Goal: Information Seeking & Learning: Learn about a topic

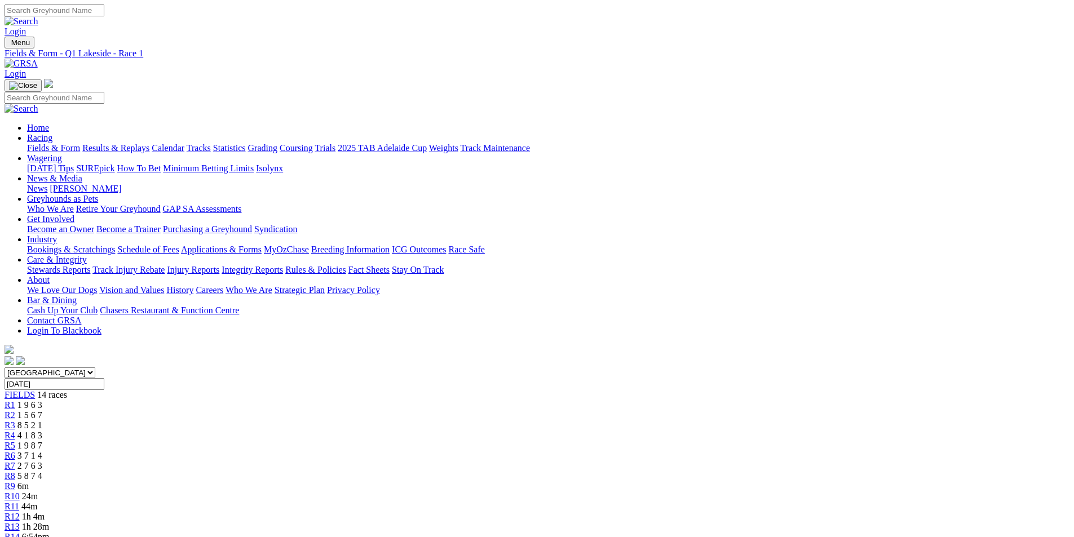
click at [722, 502] on div "R11 44m" at bounding box center [537, 507] width 1065 height 10
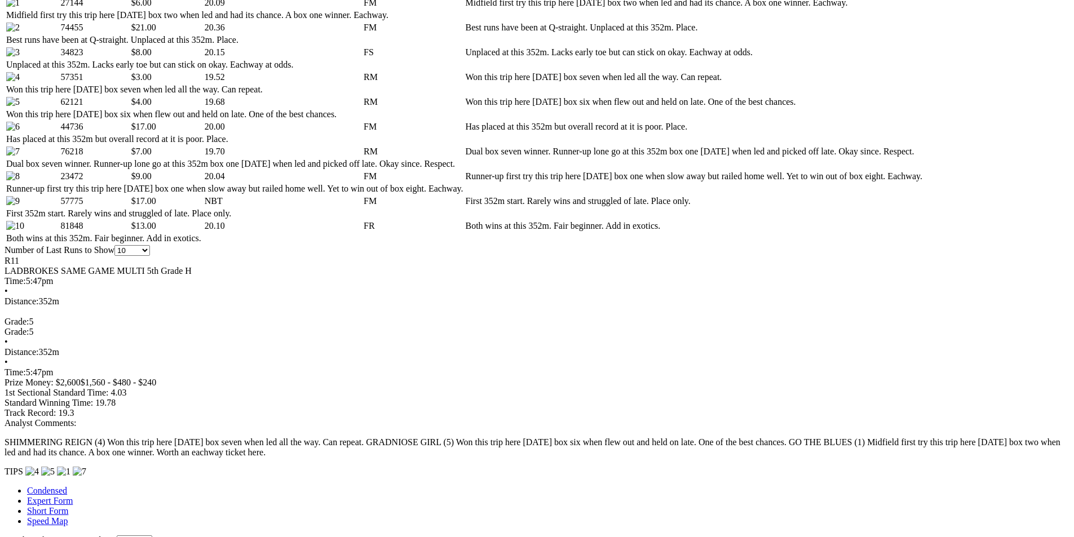
scroll to position [676, 0]
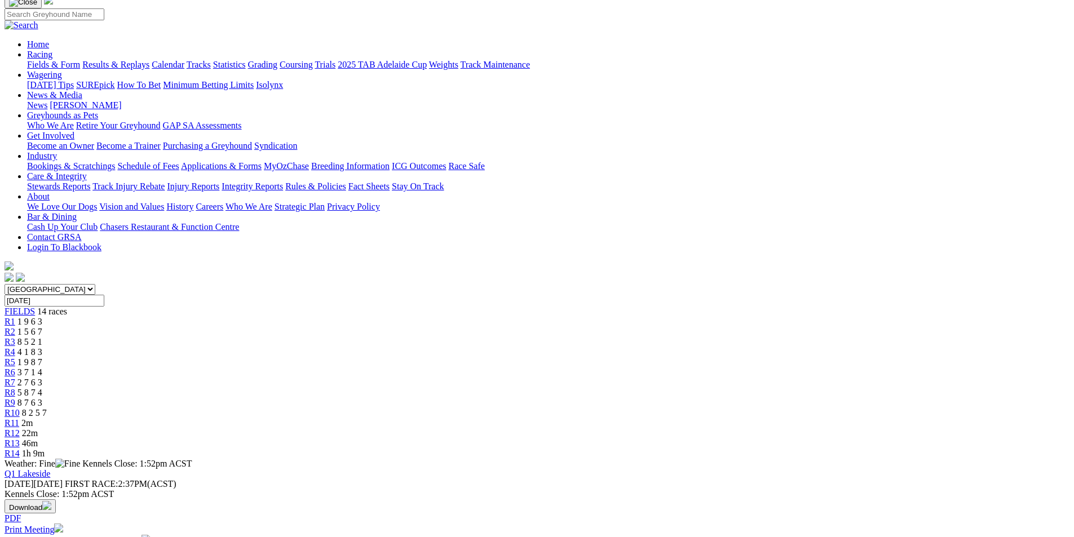
scroll to position [0, 0]
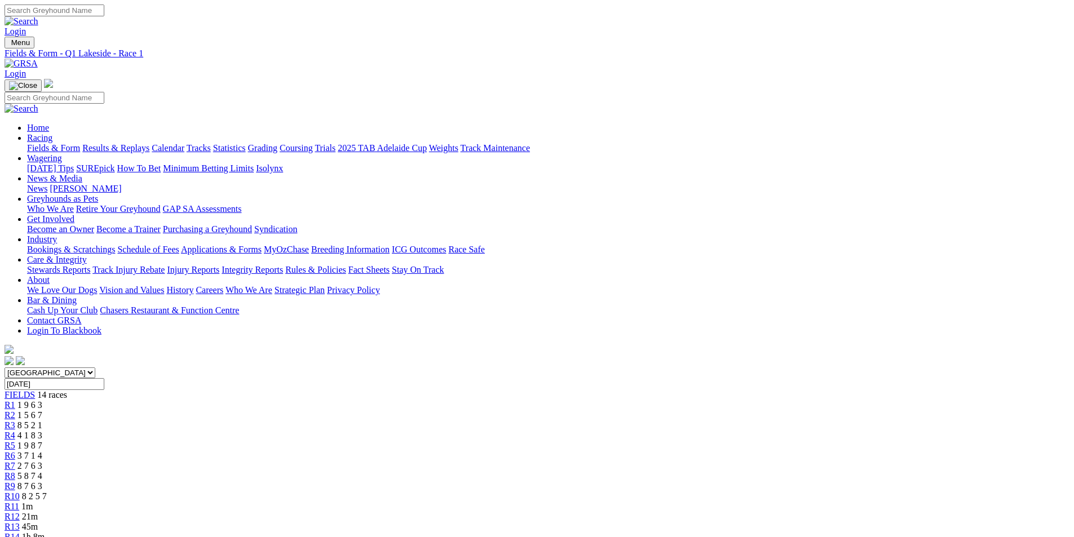
click at [19, 502] on span "R11" at bounding box center [12, 507] width 15 height 10
click at [20, 512] on span "R12" at bounding box center [12, 517] width 15 height 10
click at [38, 512] on span "17m" at bounding box center [30, 517] width 16 height 10
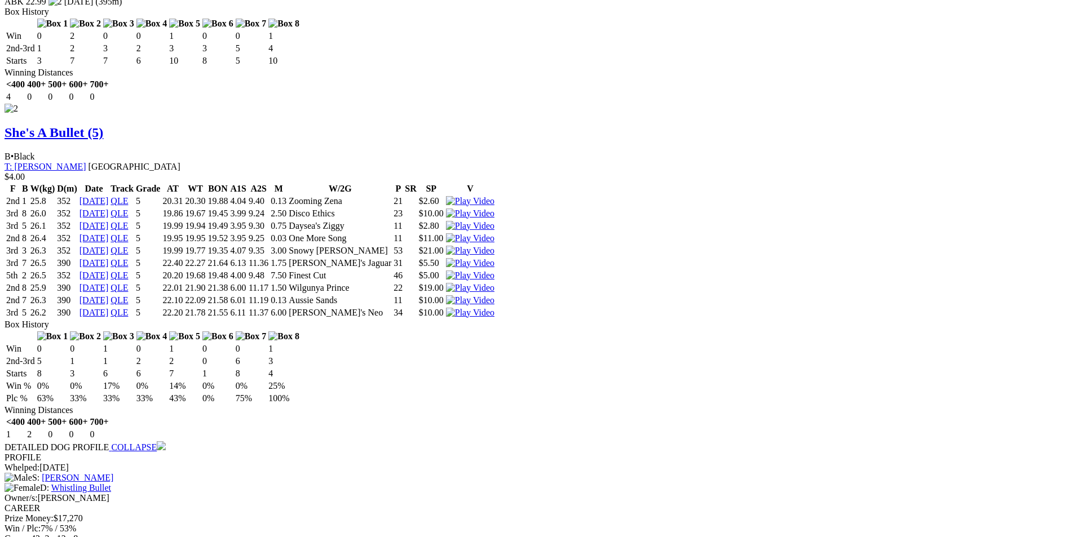
scroll to position [1747, 0]
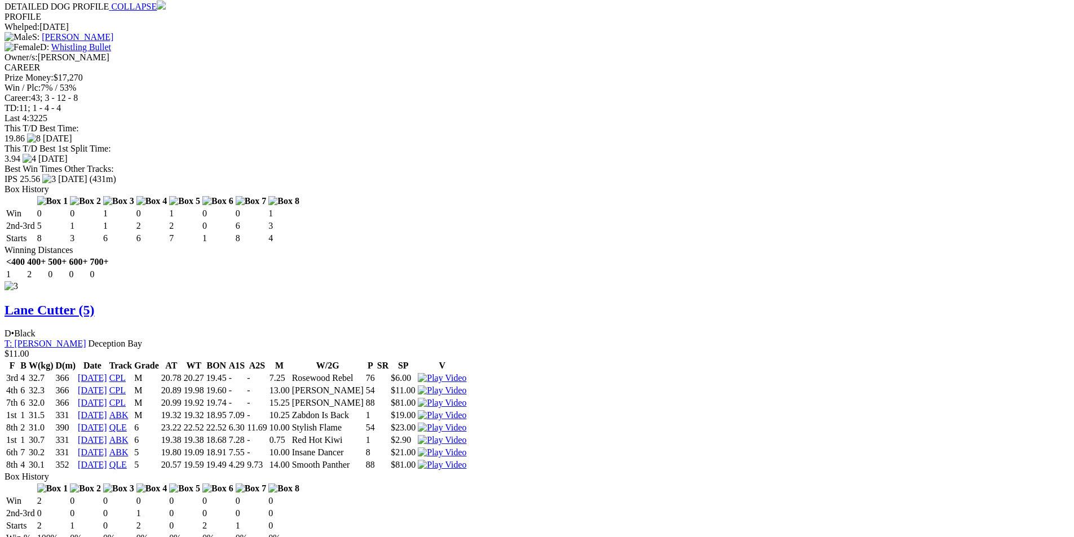
scroll to position [2179, 0]
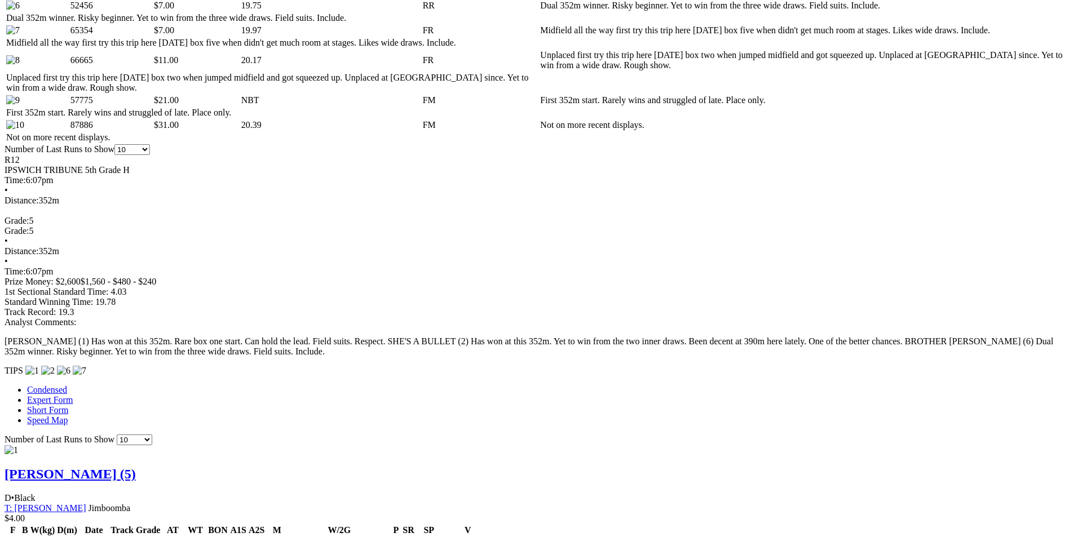
scroll to position [770, 0]
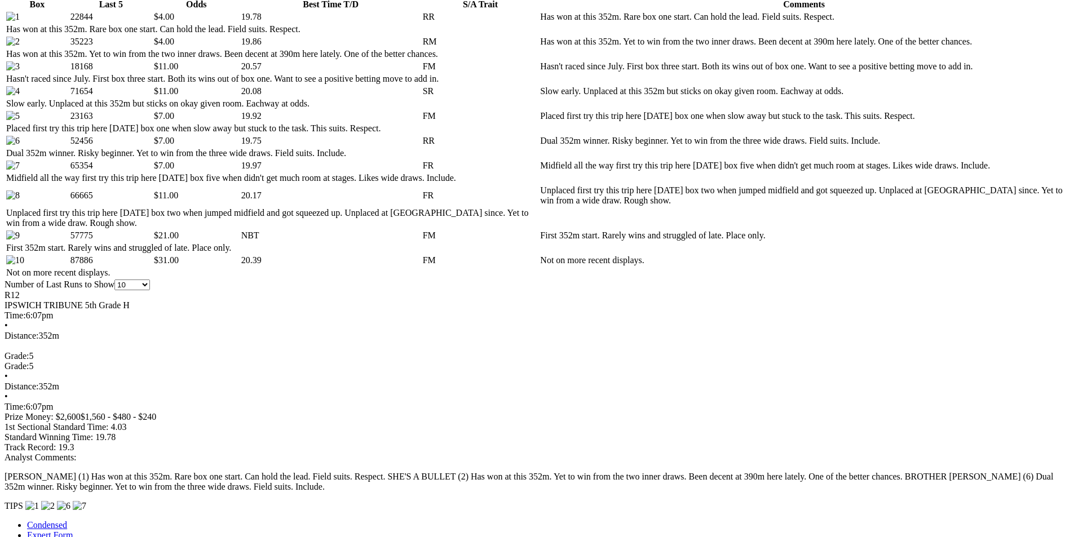
scroll to position [488, 0]
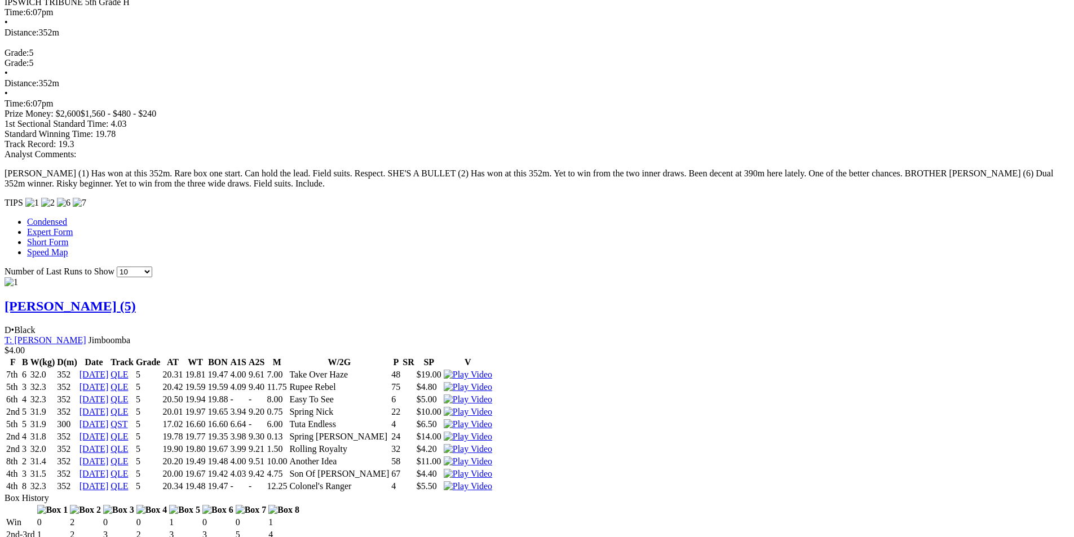
scroll to position [939, 0]
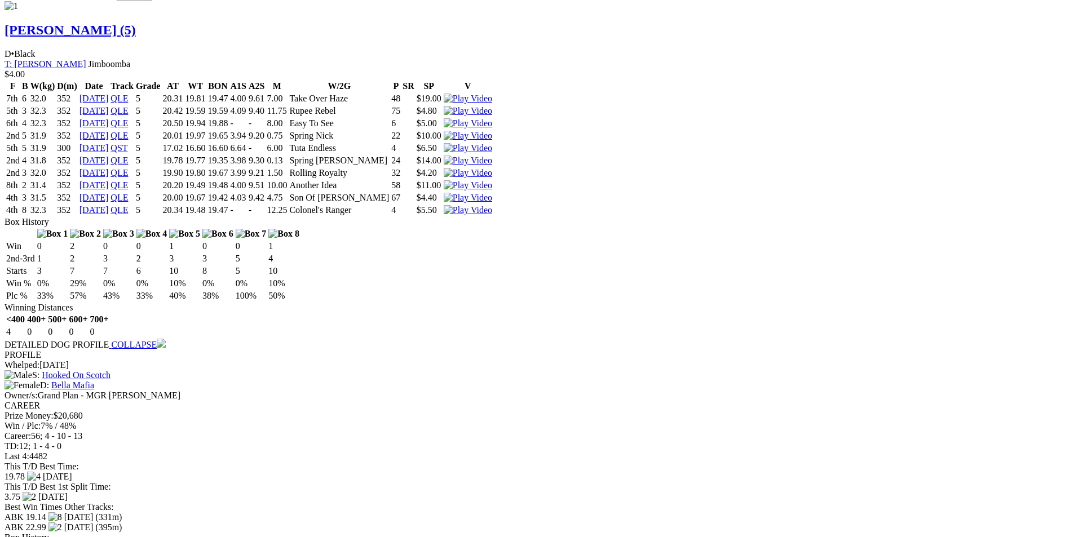
scroll to position [1221, 0]
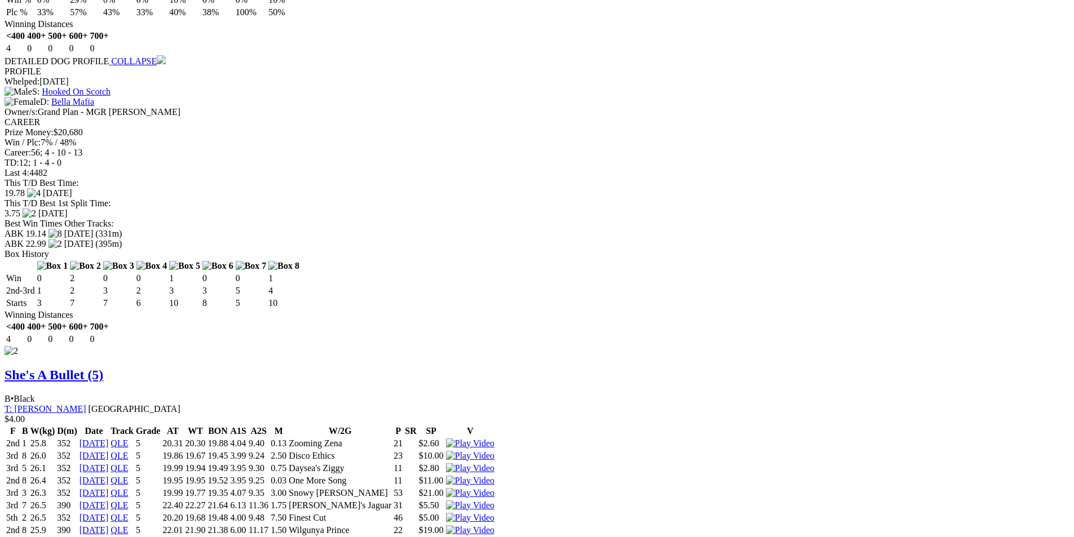
scroll to position [1502, 0]
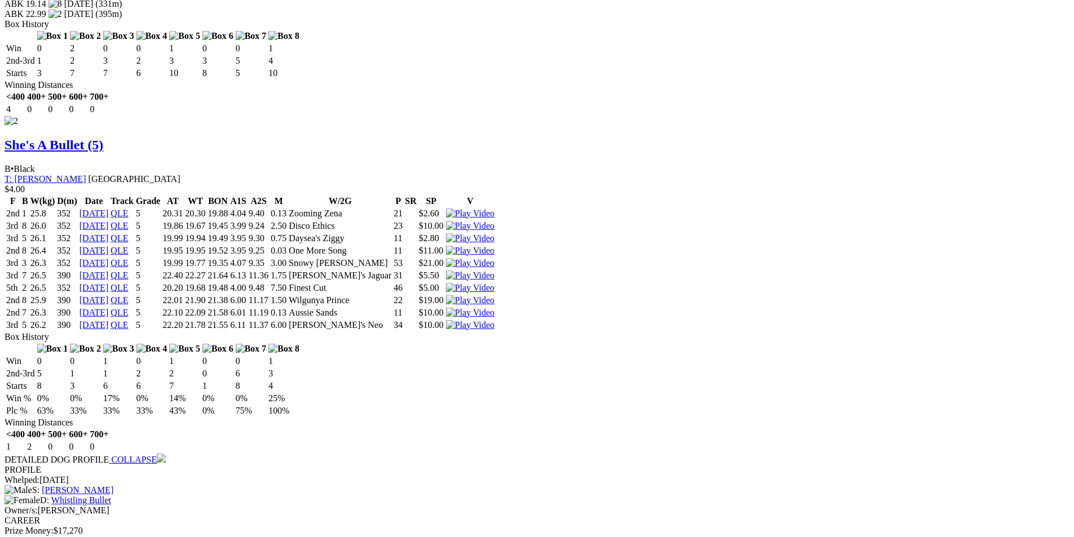
scroll to position [1728, 0]
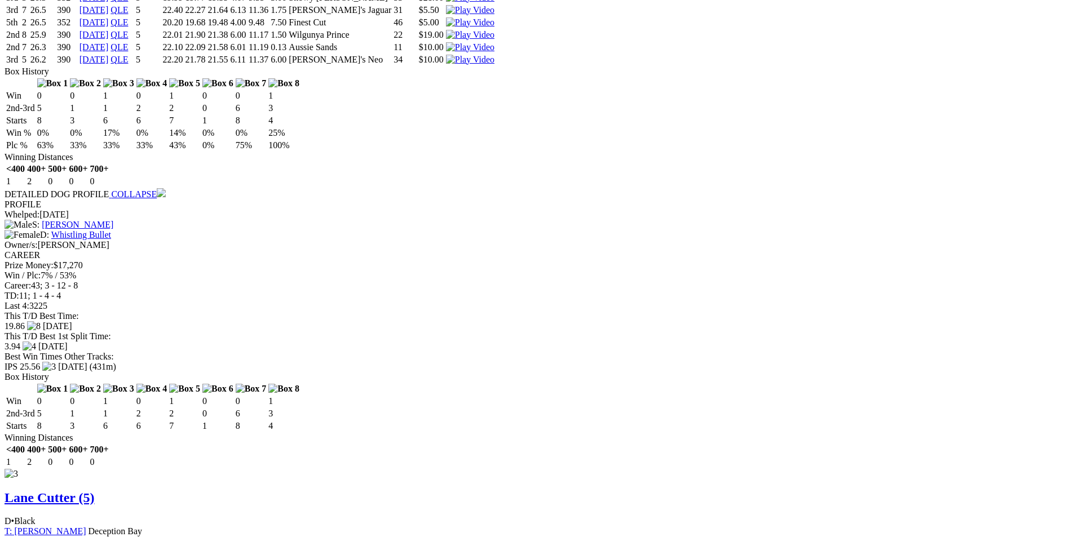
scroll to position [2010, 0]
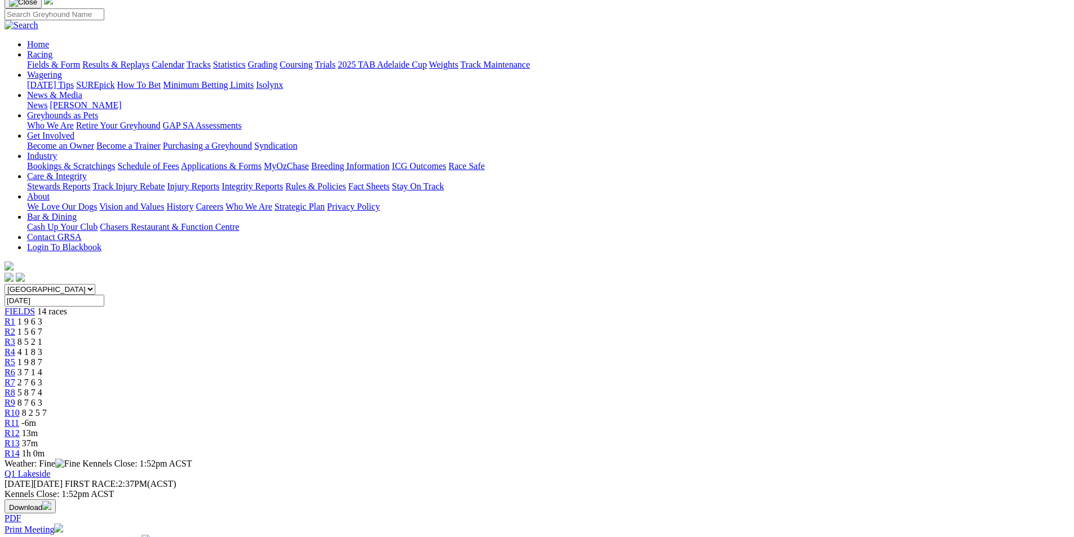
scroll to position [0, 0]
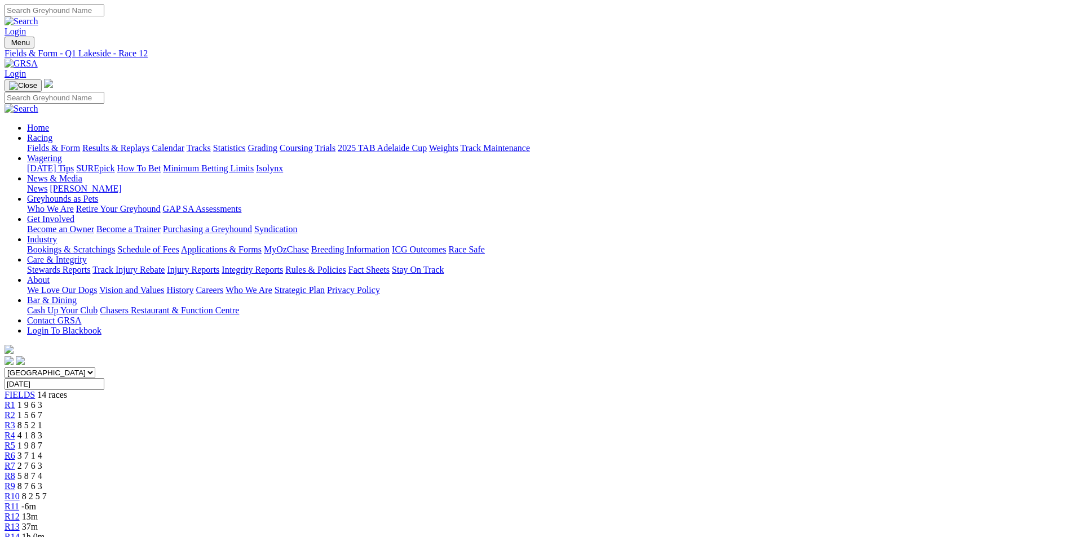
click at [20, 532] on span "R14" at bounding box center [12, 537] width 15 height 10
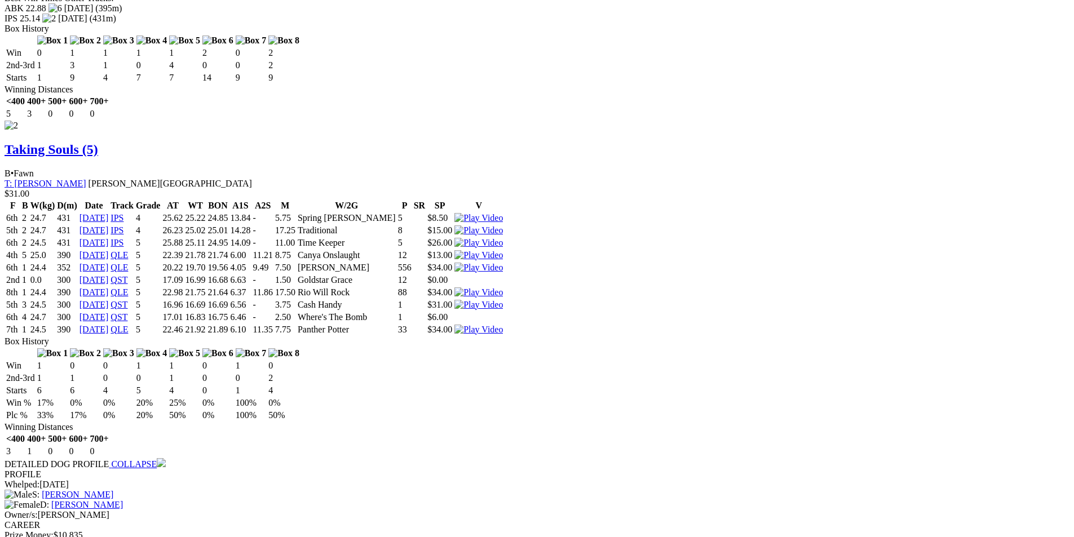
scroll to position [1747, 0]
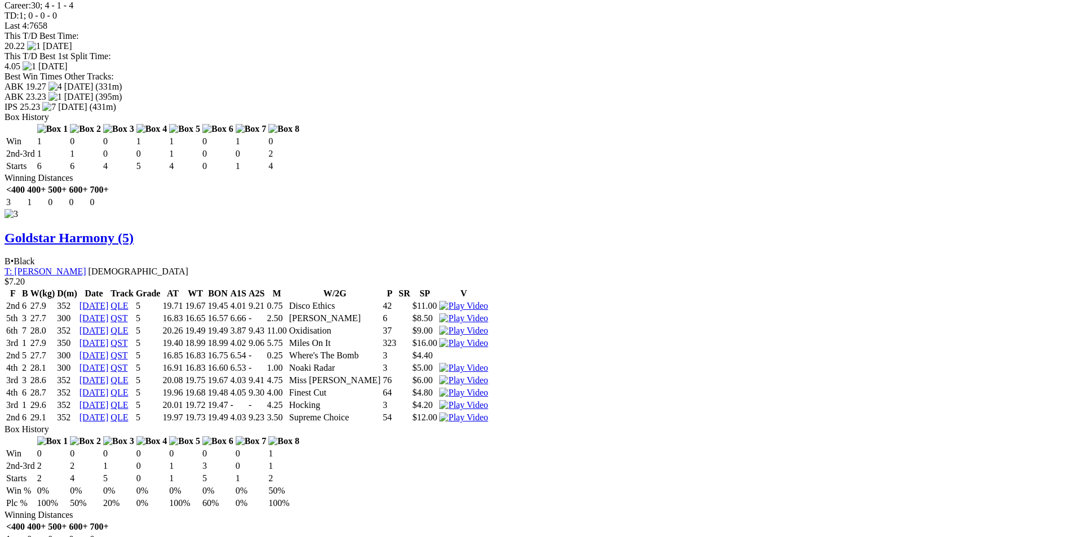
scroll to position [2179, 0]
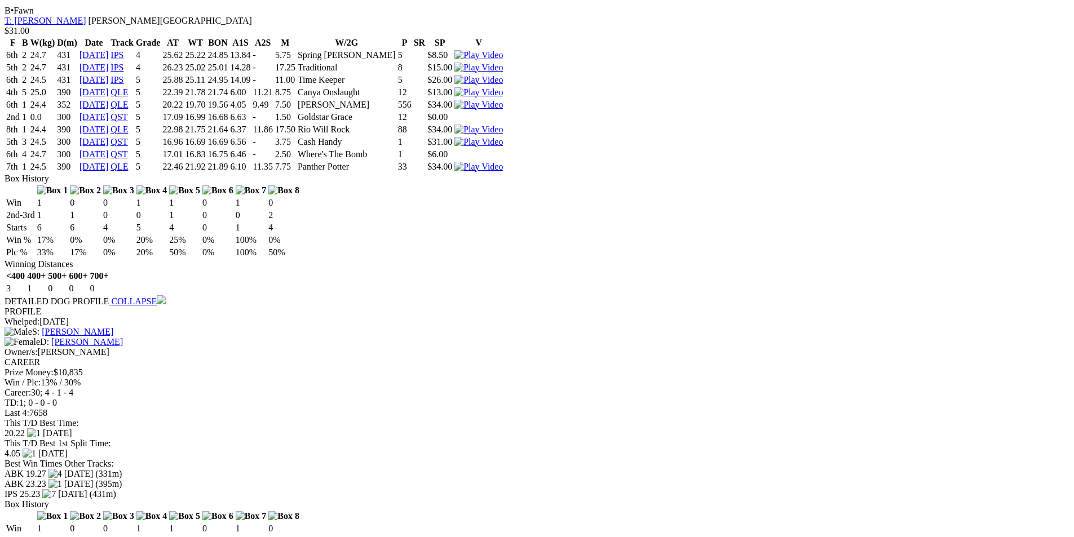
scroll to position [1841, 0]
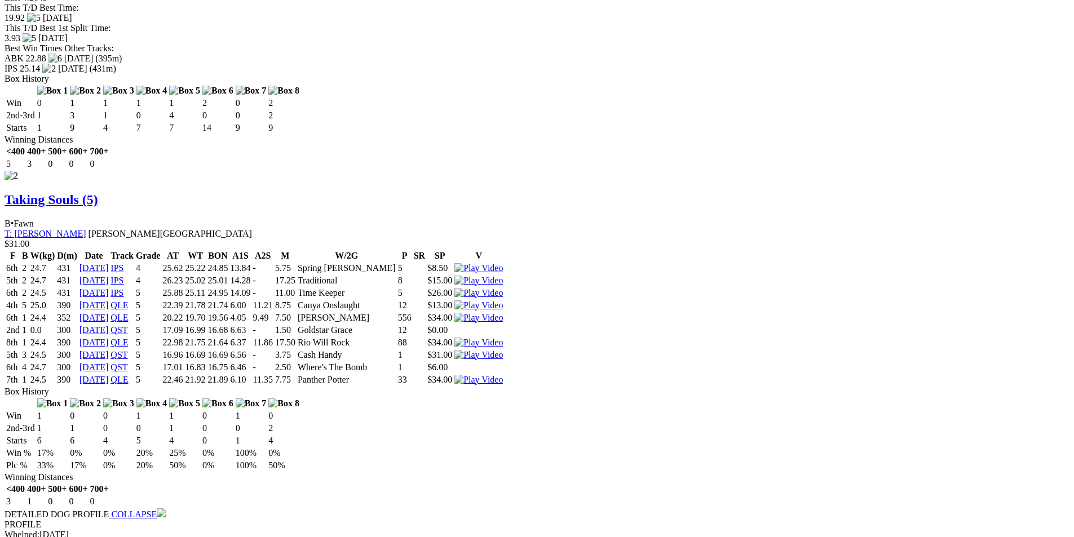
scroll to position [1784, 0]
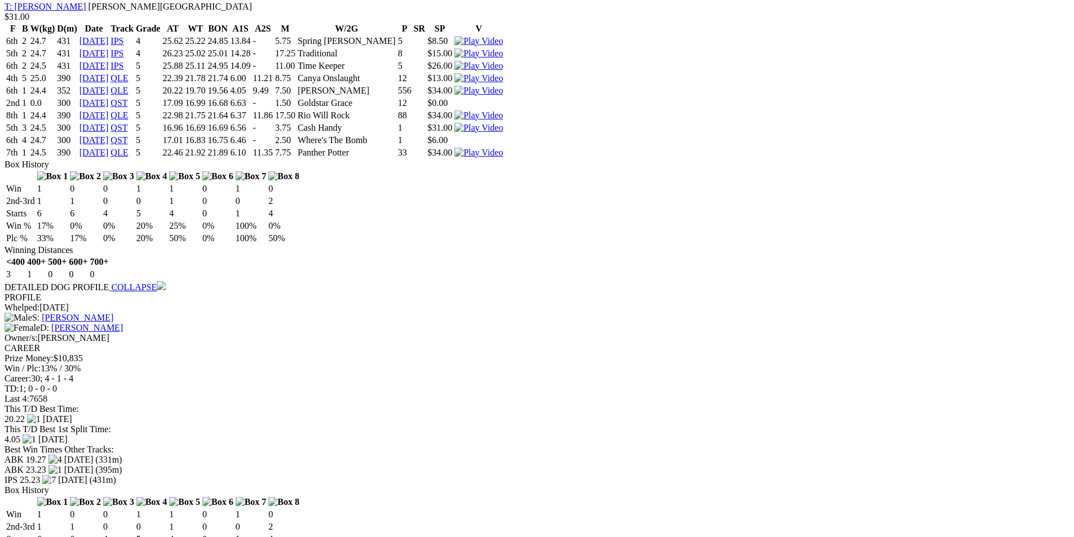
scroll to position [1953, 0]
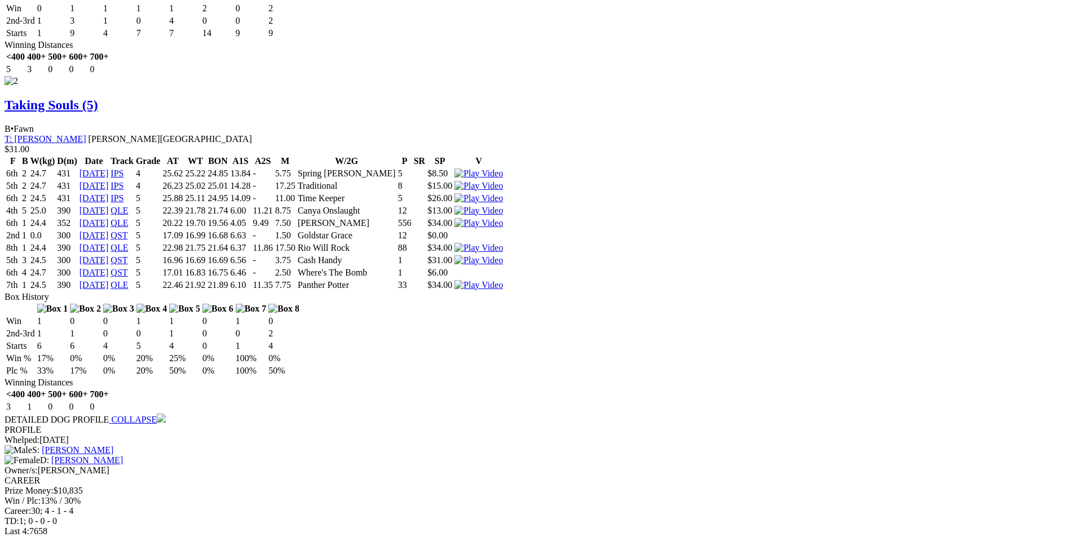
scroll to position [1784, 0]
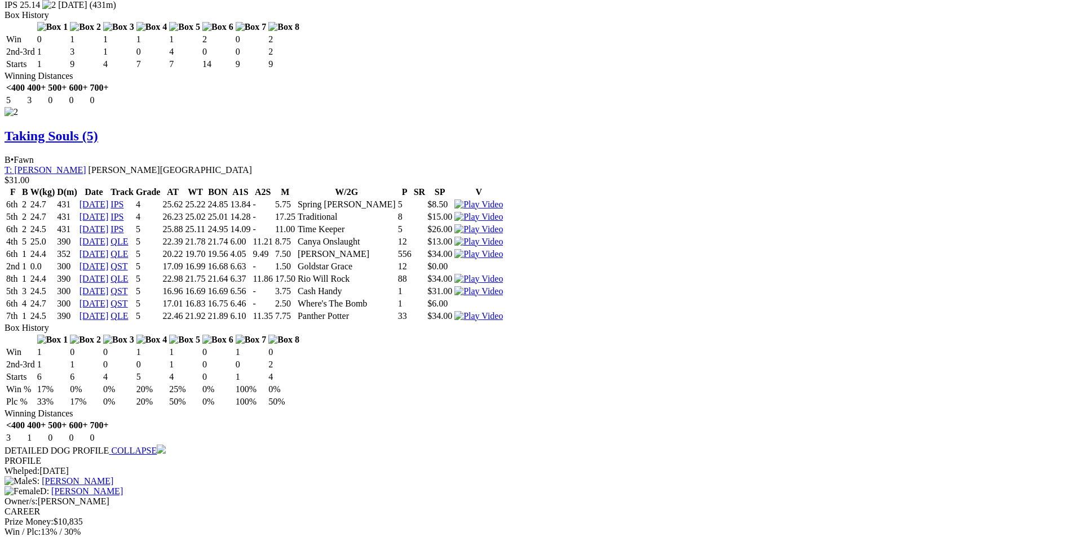
scroll to position [1728, 0]
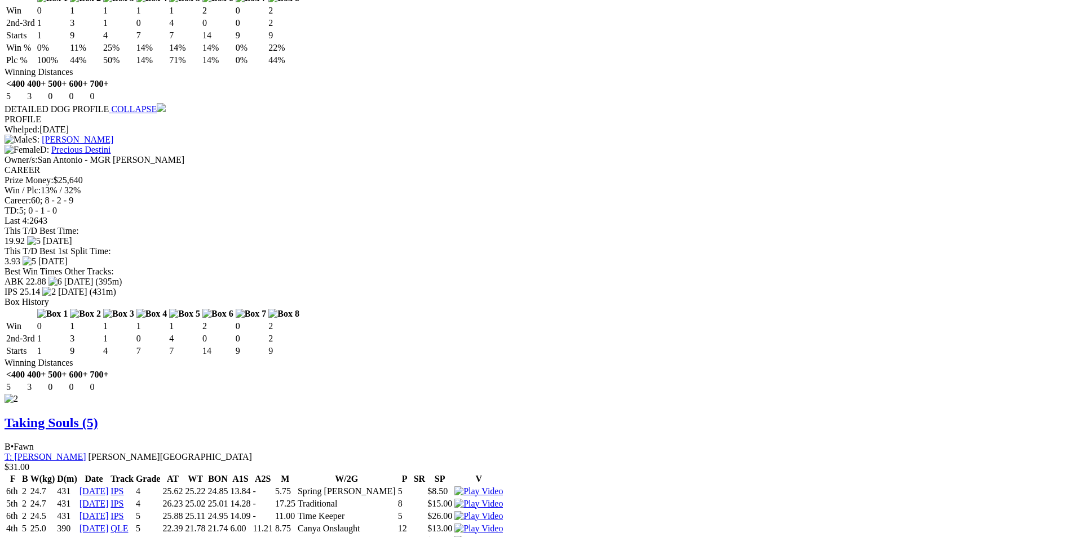
scroll to position [1446, 0]
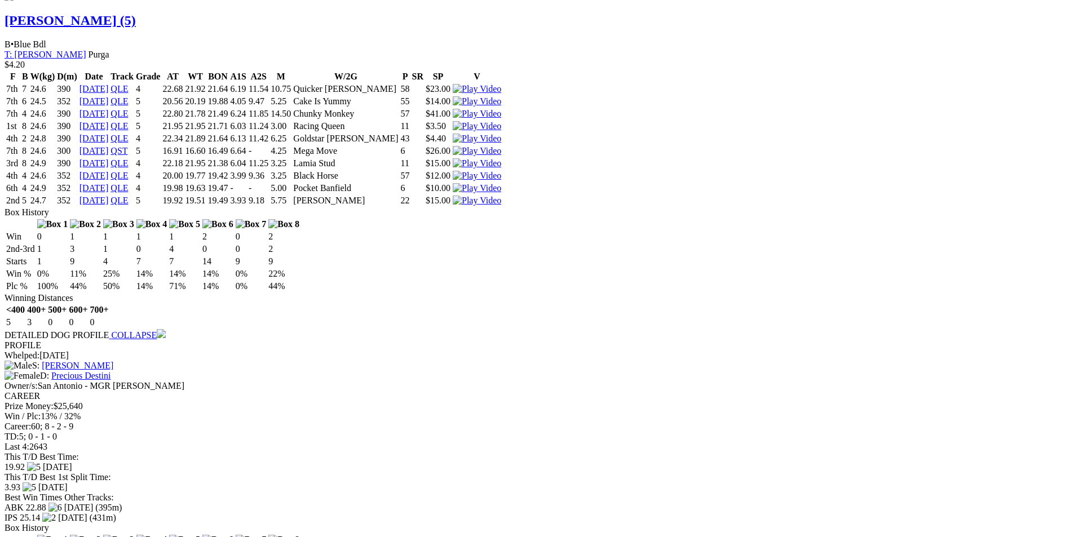
scroll to position [1164, 0]
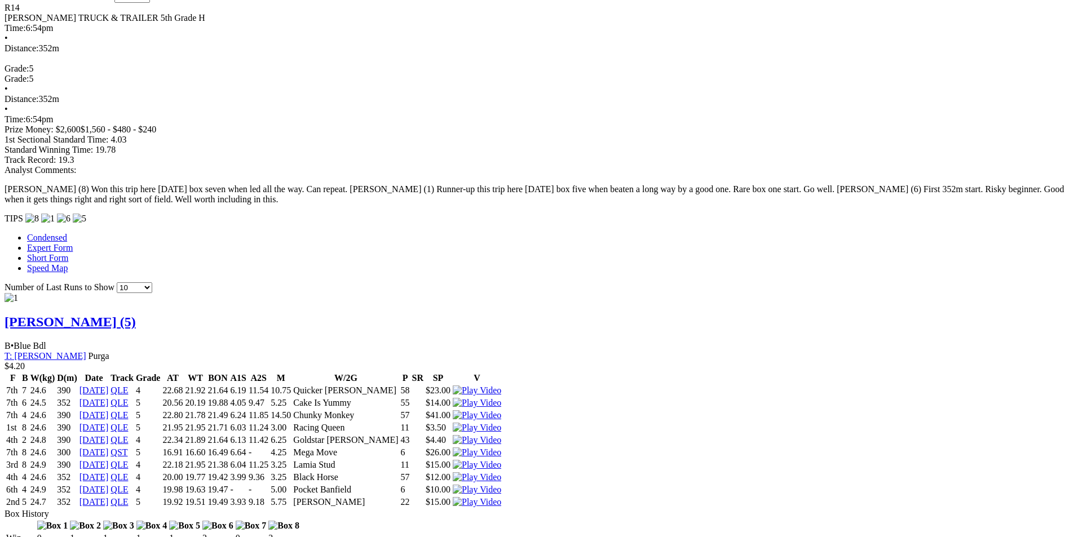
scroll to position [939, 0]
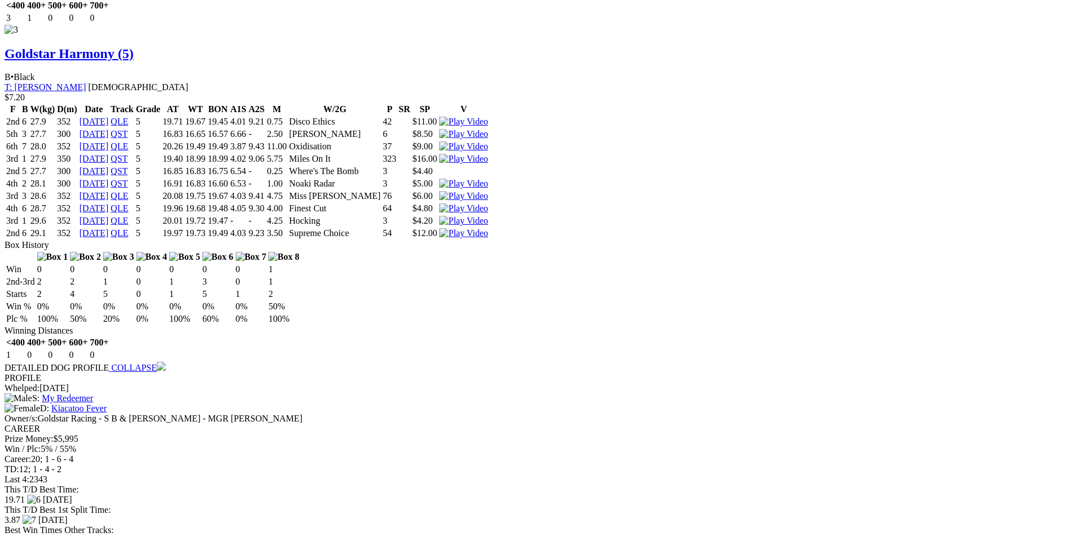
scroll to position [2461, 0]
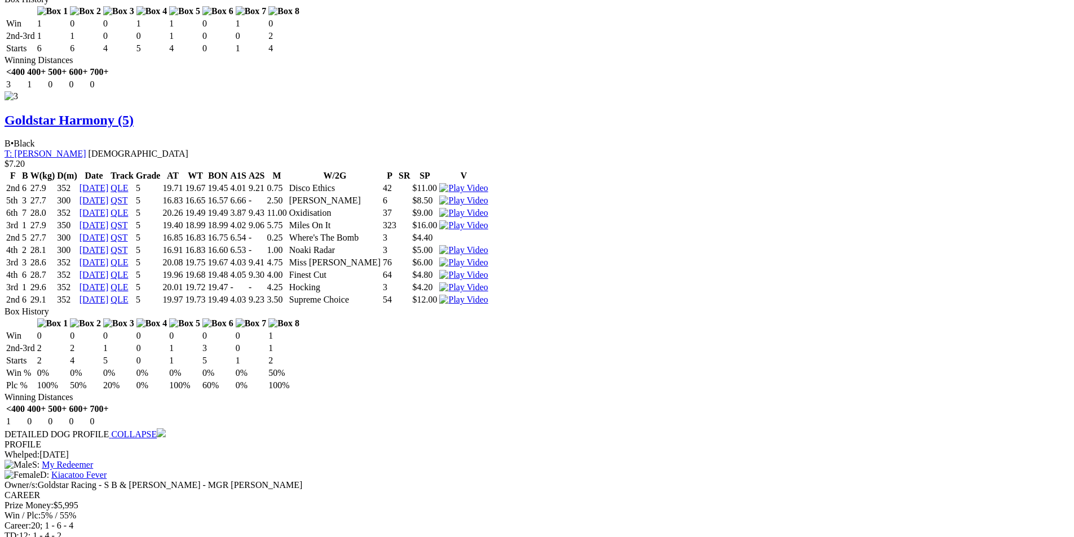
scroll to position [2235, 0]
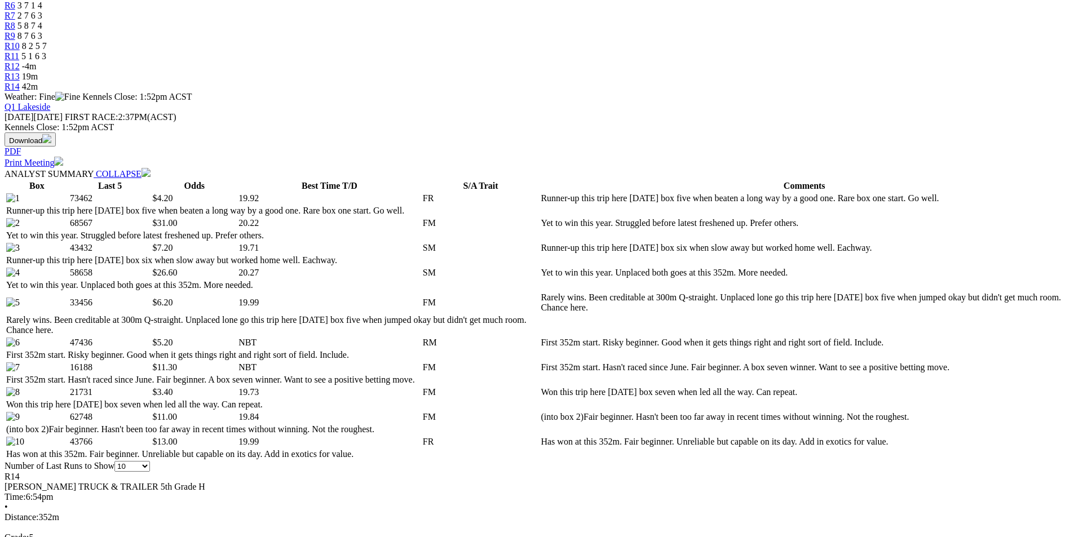
scroll to position [657, 0]
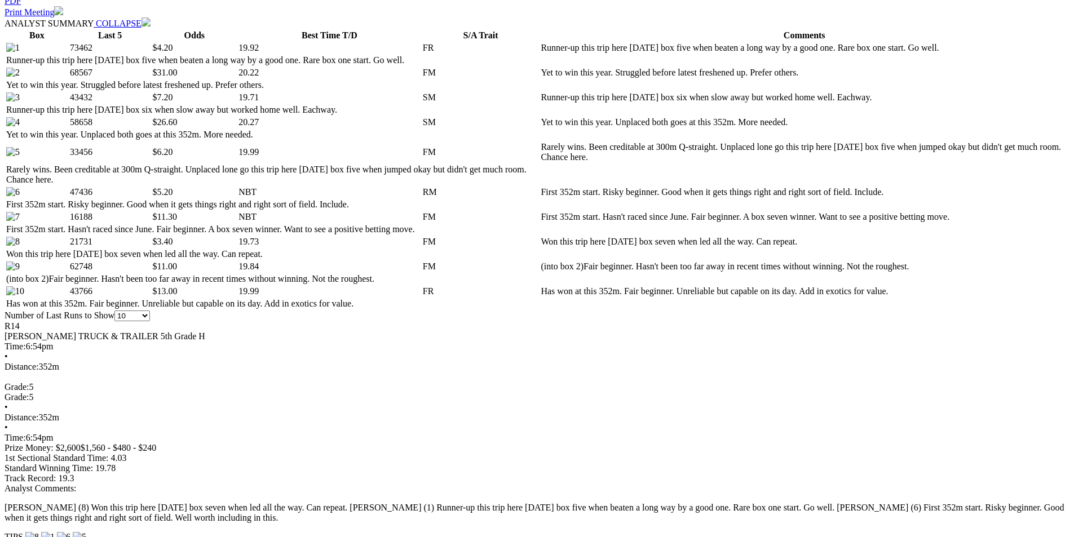
select select "20"
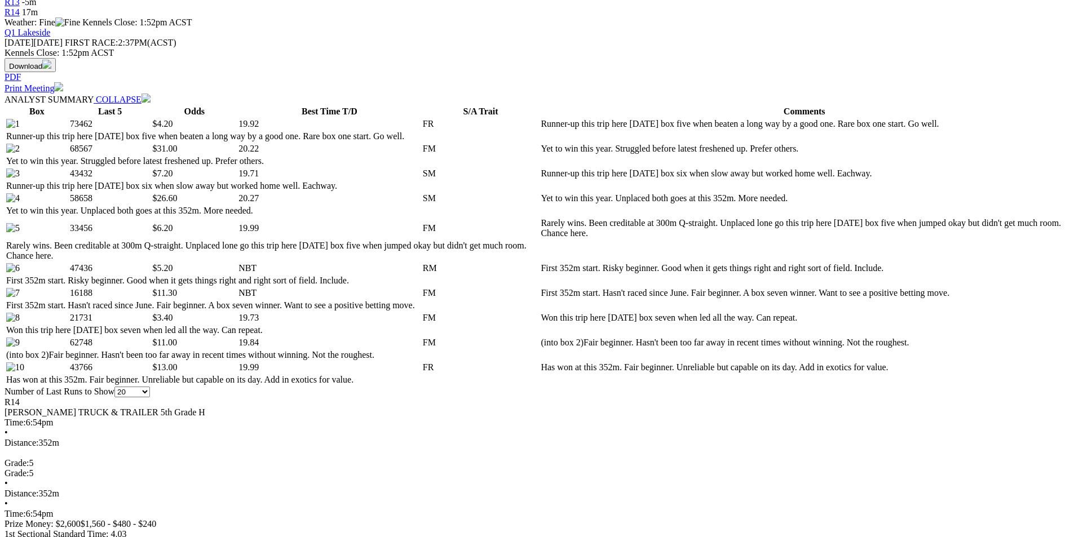
scroll to position [507, 0]
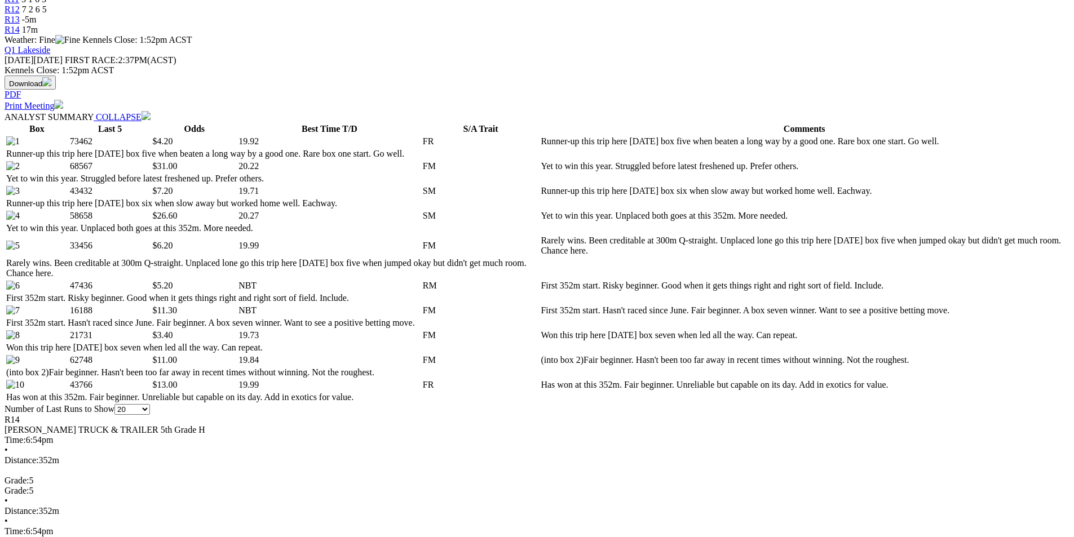
select select "all"
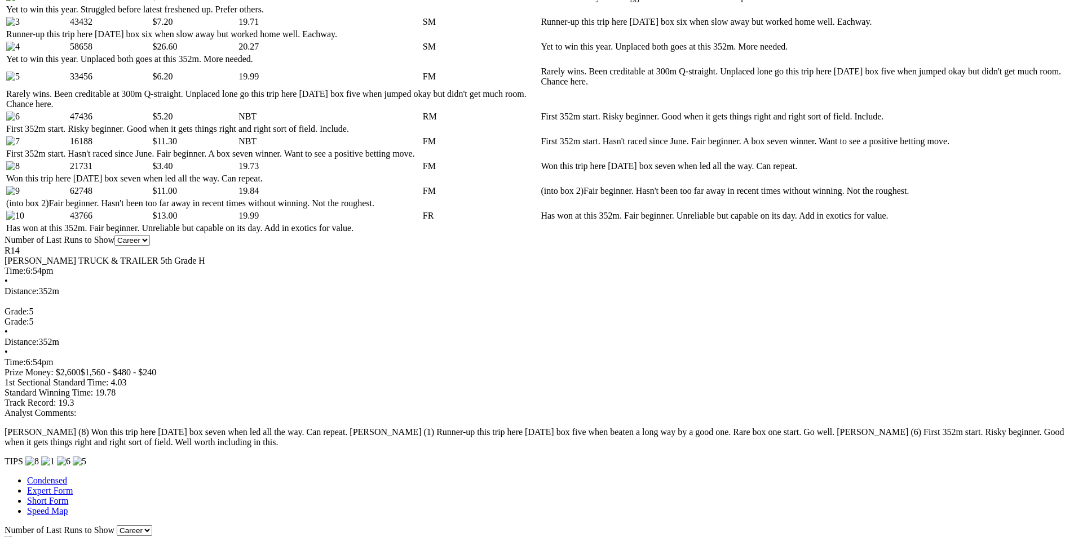
scroll to position [620, 0]
